Goal: Check status: Check status

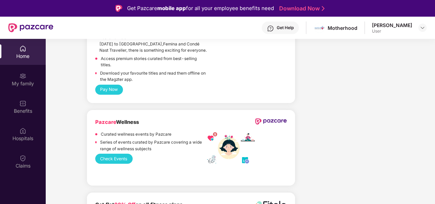
scroll to position [901, 0]
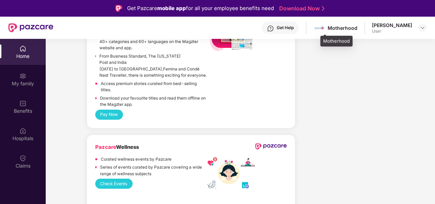
click at [339, 29] on div "Motherhood" at bounding box center [343, 28] width 30 height 7
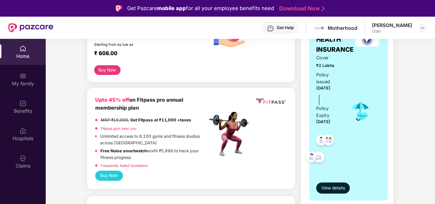
scroll to position [0, 0]
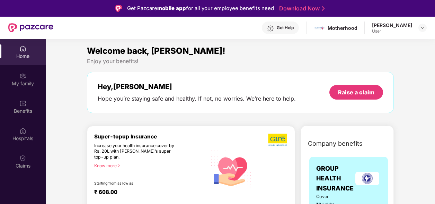
click at [404, 31] on div "User" at bounding box center [392, 31] width 40 height 6
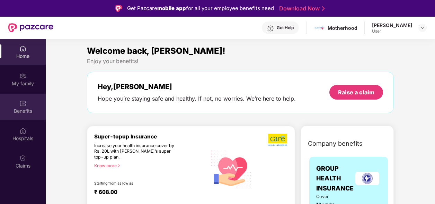
click at [27, 111] on div "Benefits" at bounding box center [23, 110] width 46 height 7
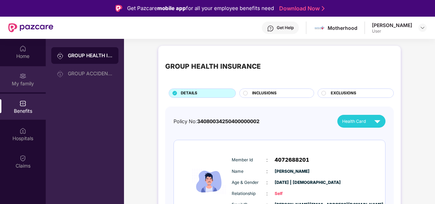
click at [26, 84] on div "My family" at bounding box center [23, 83] width 46 height 7
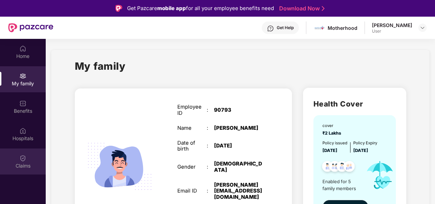
click at [21, 158] on img at bounding box center [22, 158] width 7 height 7
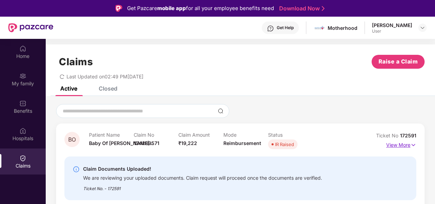
click at [405, 145] on p "View More" at bounding box center [401, 143] width 30 height 9
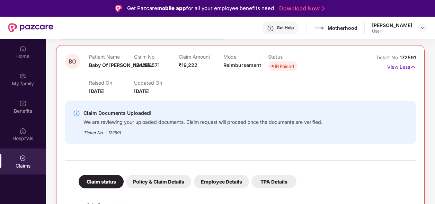
scroll to position [104, 0]
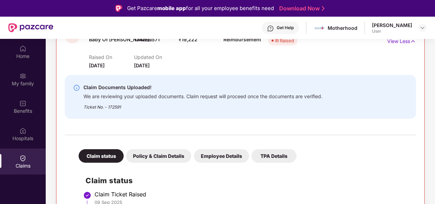
click at [118, 94] on div "We are reviewing your uploaded documents. Claim request will proceed once the d…" at bounding box center [203, 95] width 239 height 8
click at [151, 154] on div "Policy & Claim Details" at bounding box center [158, 156] width 65 height 14
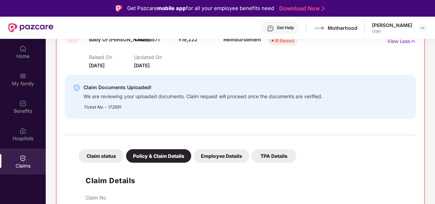
click at [106, 153] on div "Claim status" at bounding box center [101, 156] width 45 height 14
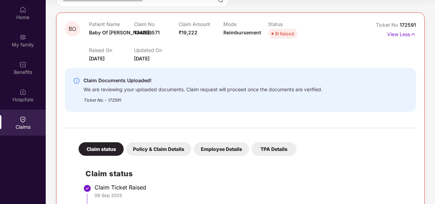
scroll to position [70, 0]
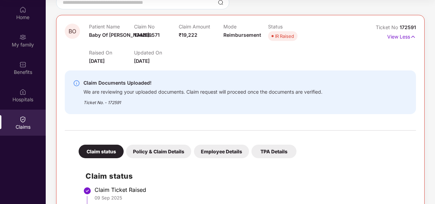
click at [225, 153] on div "Employee Details" at bounding box center [221, 151] width 55 height 14
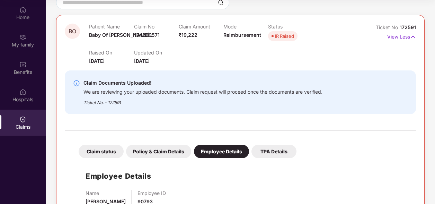
click at [269, 150] on div "TPA Details" at bounding box center [274, 151] width 45 height 14
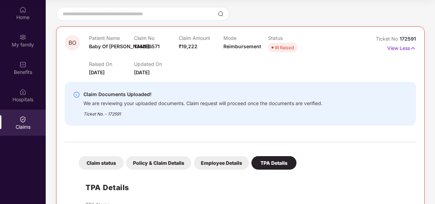
scroll to position [3, 0]
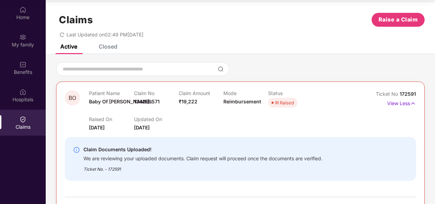
click at [132, 154] on div "We are reviewing your uploaded documents. Claim request will proceed once the d…" at bounding box center [203, 158] width 239 height 8
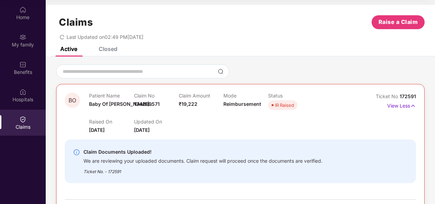
scroll to position [0, 0]
